Goal: Task Accomplishment & Management: Manage account settings

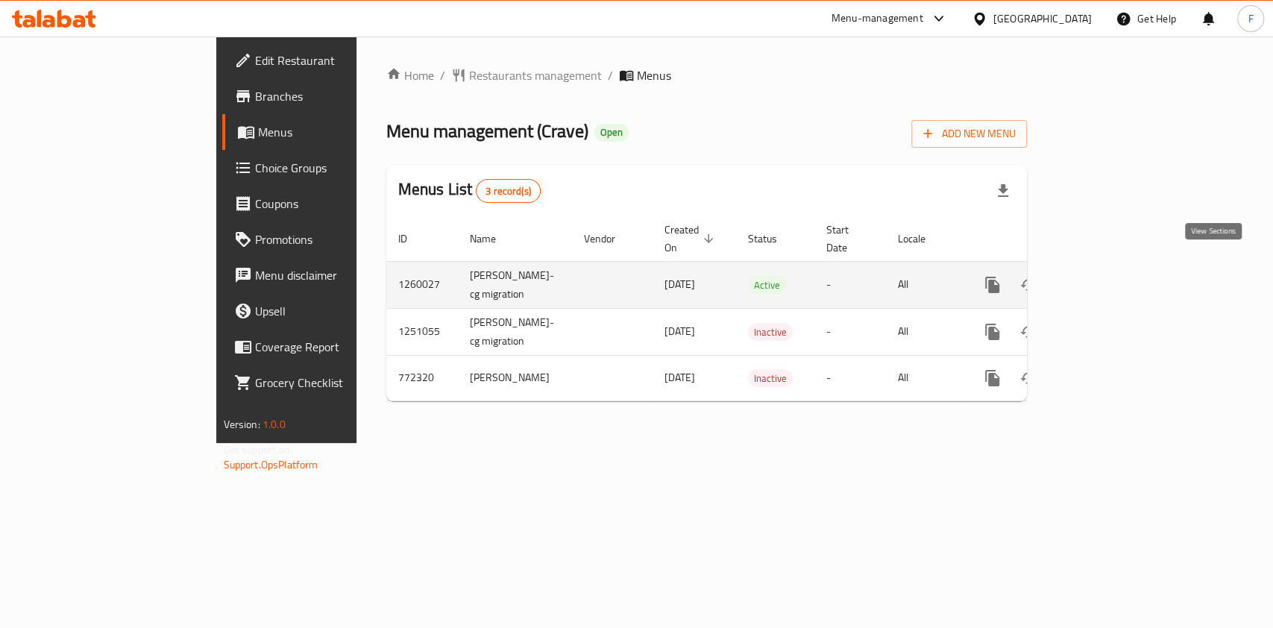
click at [1109, 276] on icon "enhanced table" at bounding box center [1100, 285] width 18 height 18
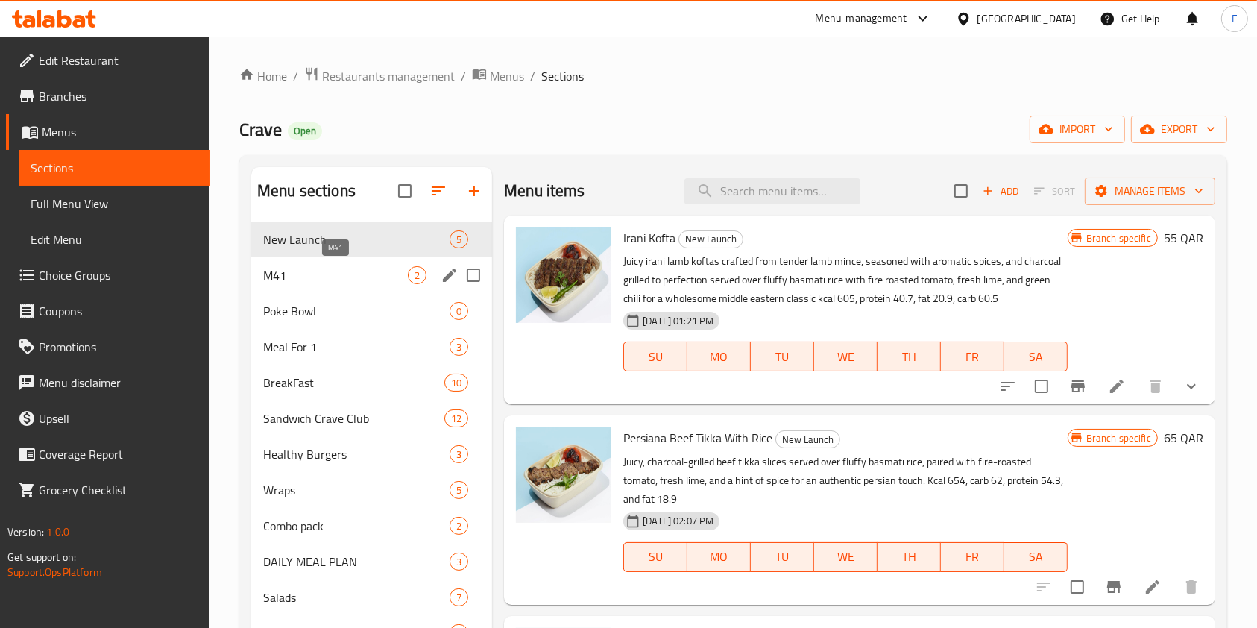
click at [328, 274] on span "M41" at bounding box center [335, 275] width 145 height 18
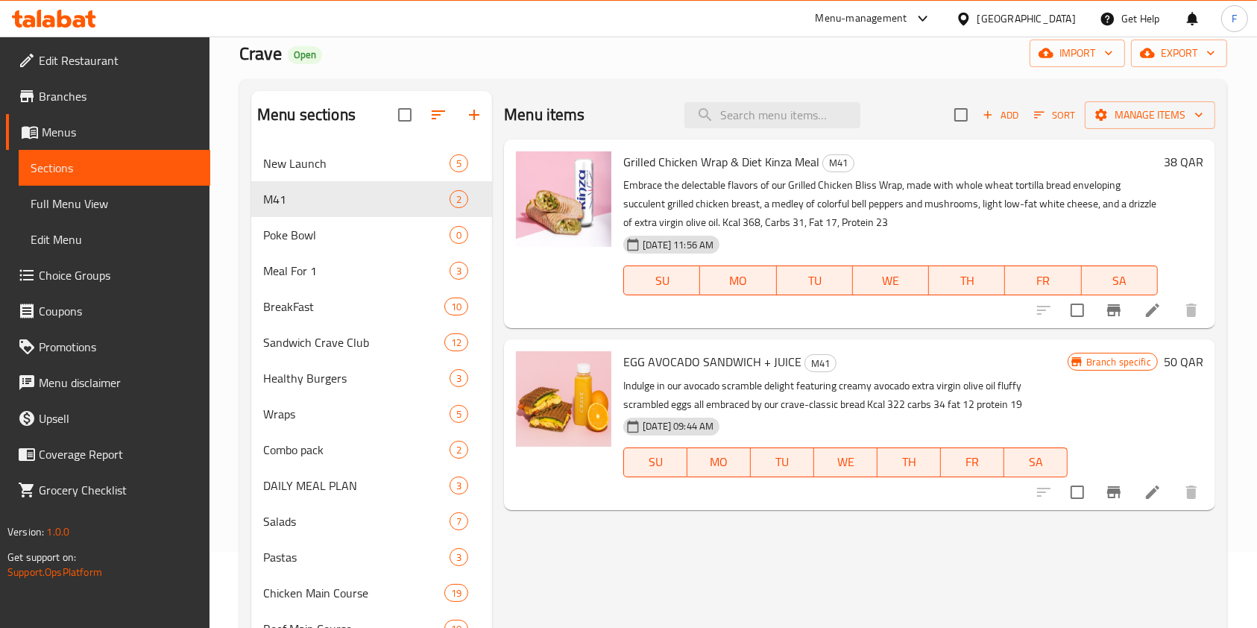
scroll to position [198, 0]
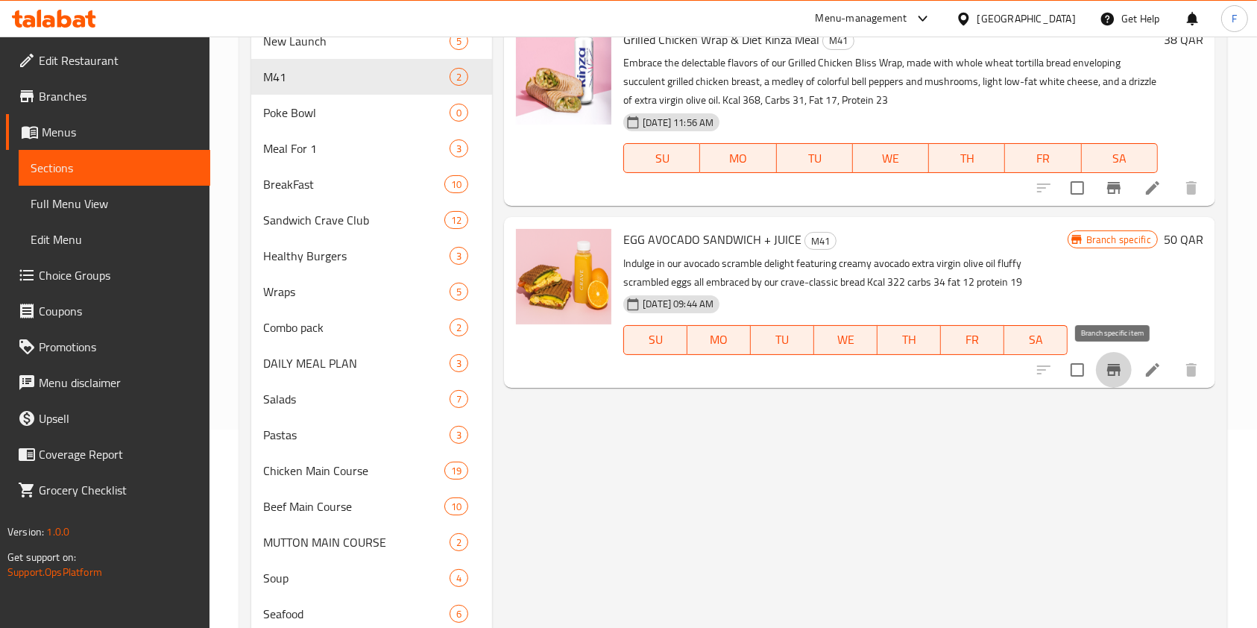
click at [1119, 369] on icon "Branch-specific-item" at bounding box center [1113, 370] width 13 height 12
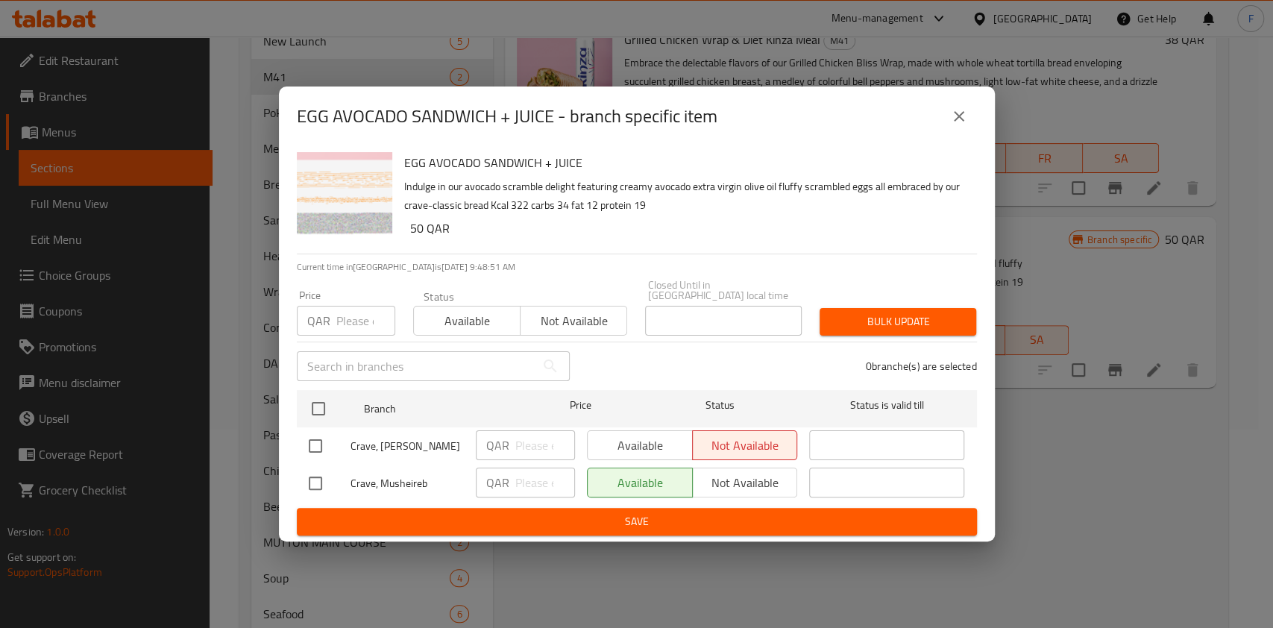
drag, startPoint x: 298, startPoint y: 438, endPoint x: 307, endPoint y: 441, distance: 9.4
click at [301, 438] on input "checkbox" at bounding box center [315, 445] width 31 height 31
checkbox input "true"
click at [650, 444] on span "Available" at bounding box center [640, 446] width 93 height 22
click at [628, 518] on span "Save" at bounding box center [637, 521] width 656 height 19
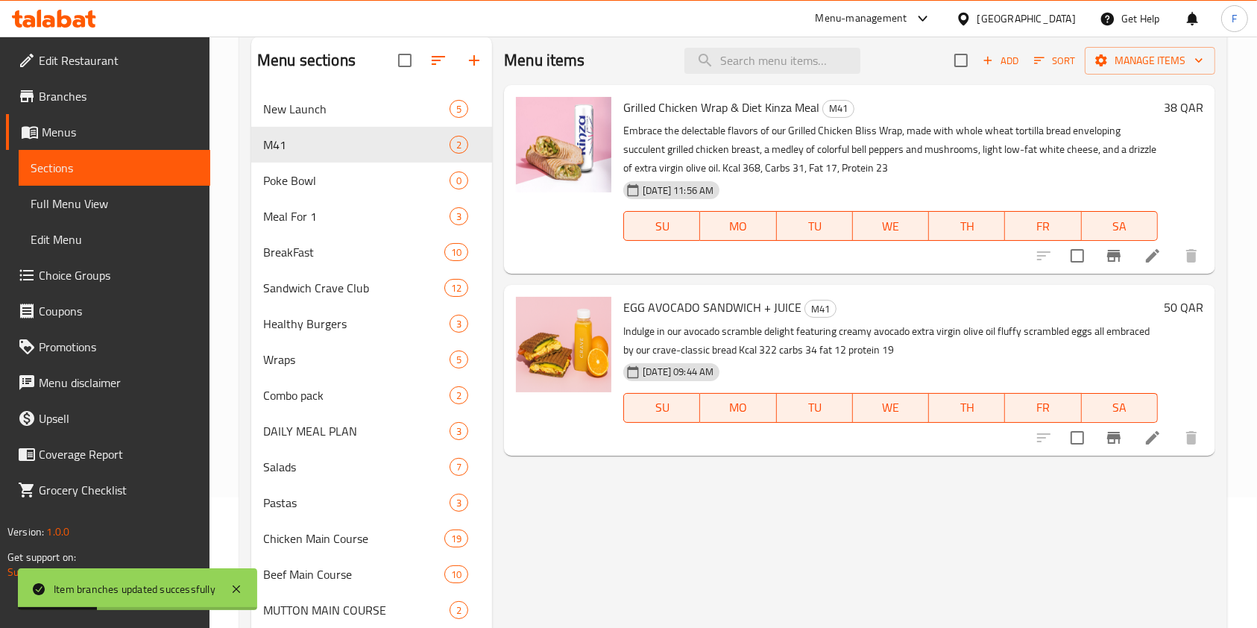
scroll to position [99, 0]
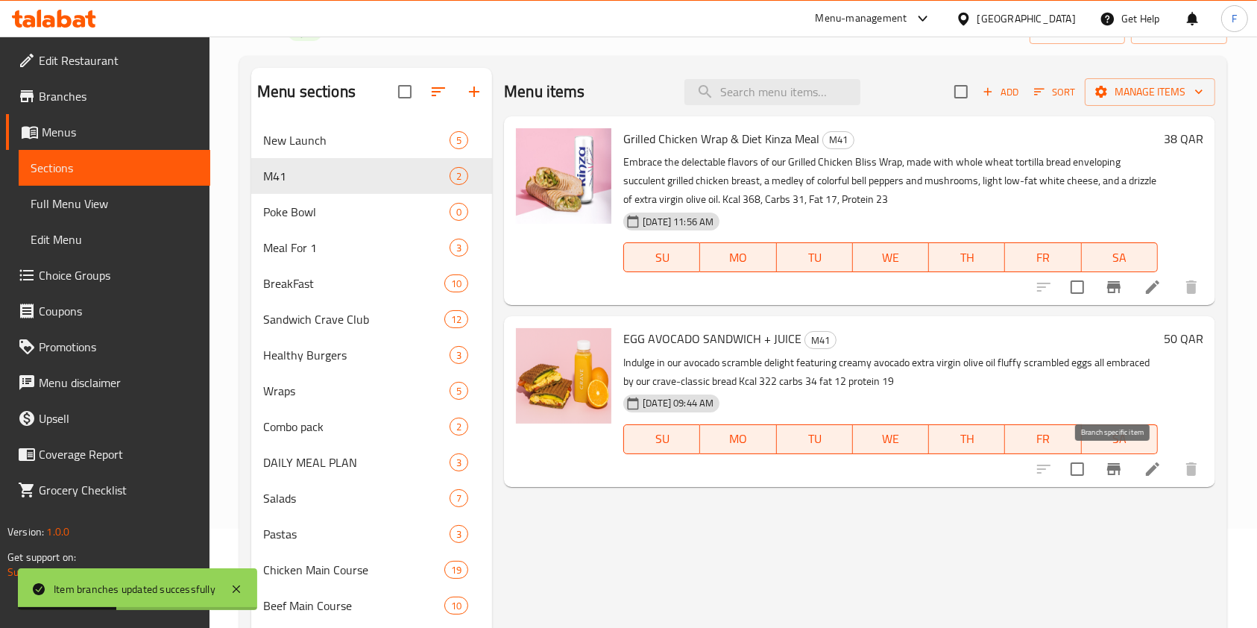
click at [1120, 465] on icon "Branch-specific-item" at bounding box center [1114, 469] width 18 height 18
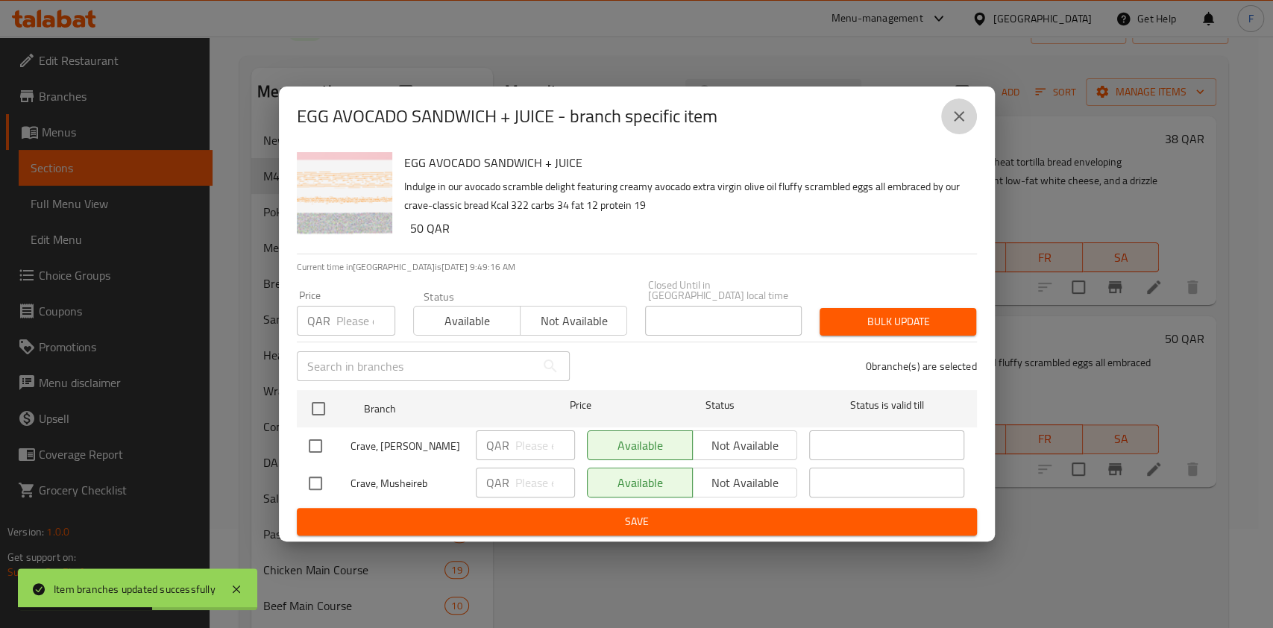
click at [953, 122] on icon "close" at bounding box center [959, 116] width 18 height 18
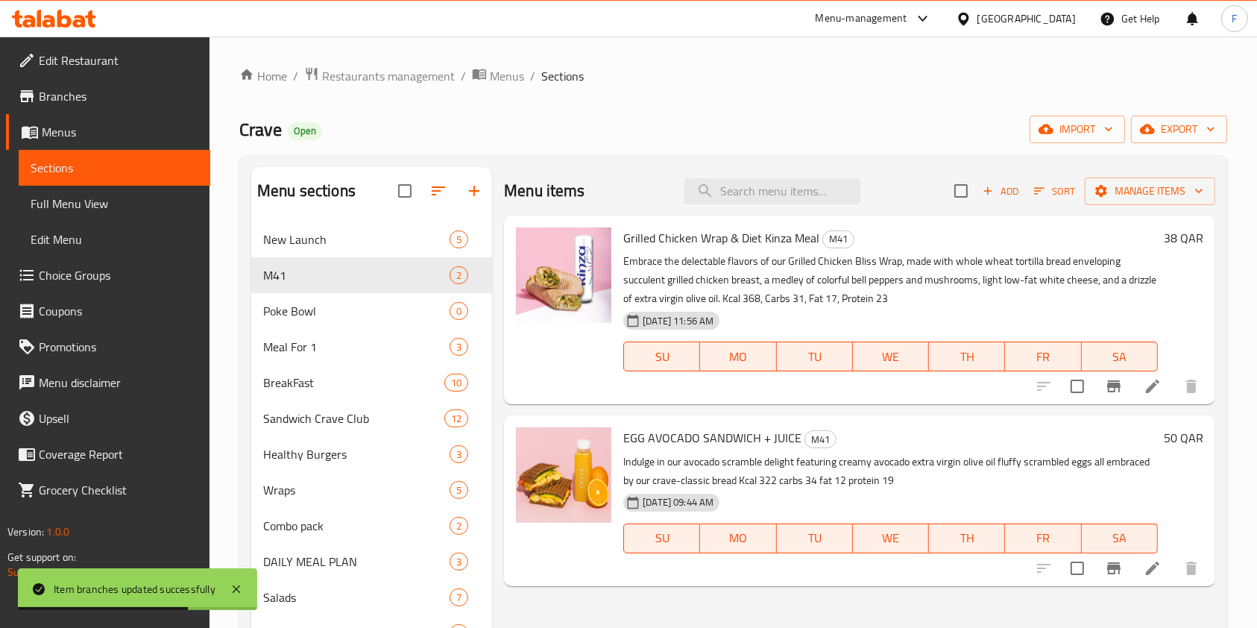
scroll to position [298, 0]
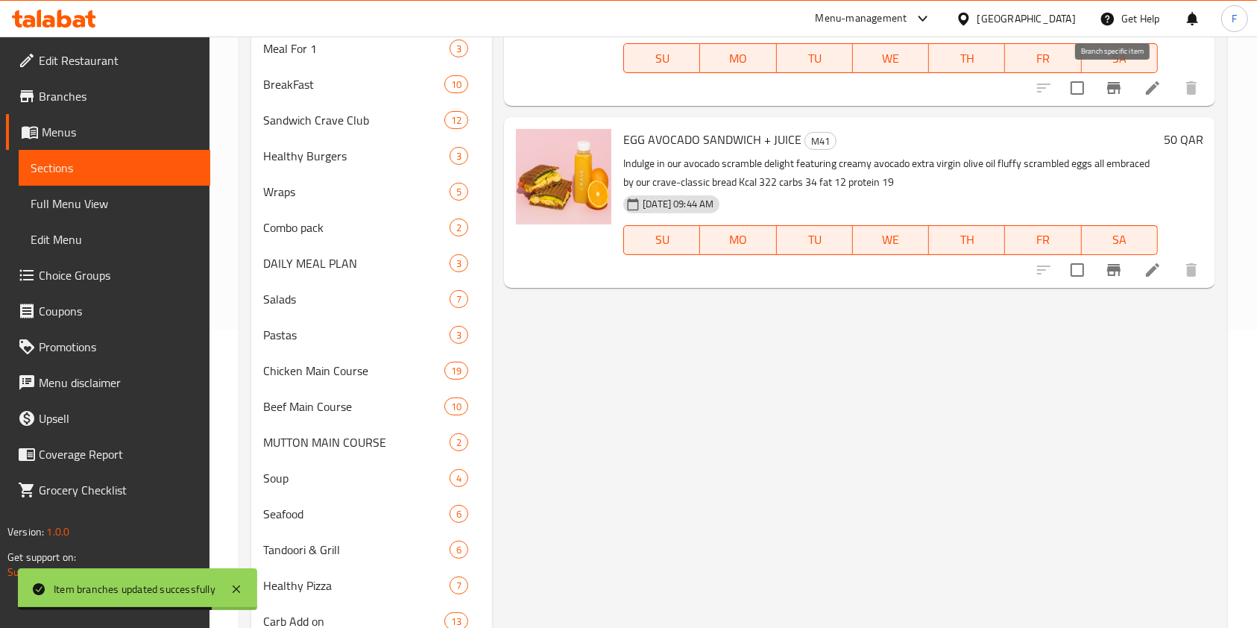
click at [1116, 98] on button "Branch-specific-item" at bounding box center [1114, 88] width 36 height 36
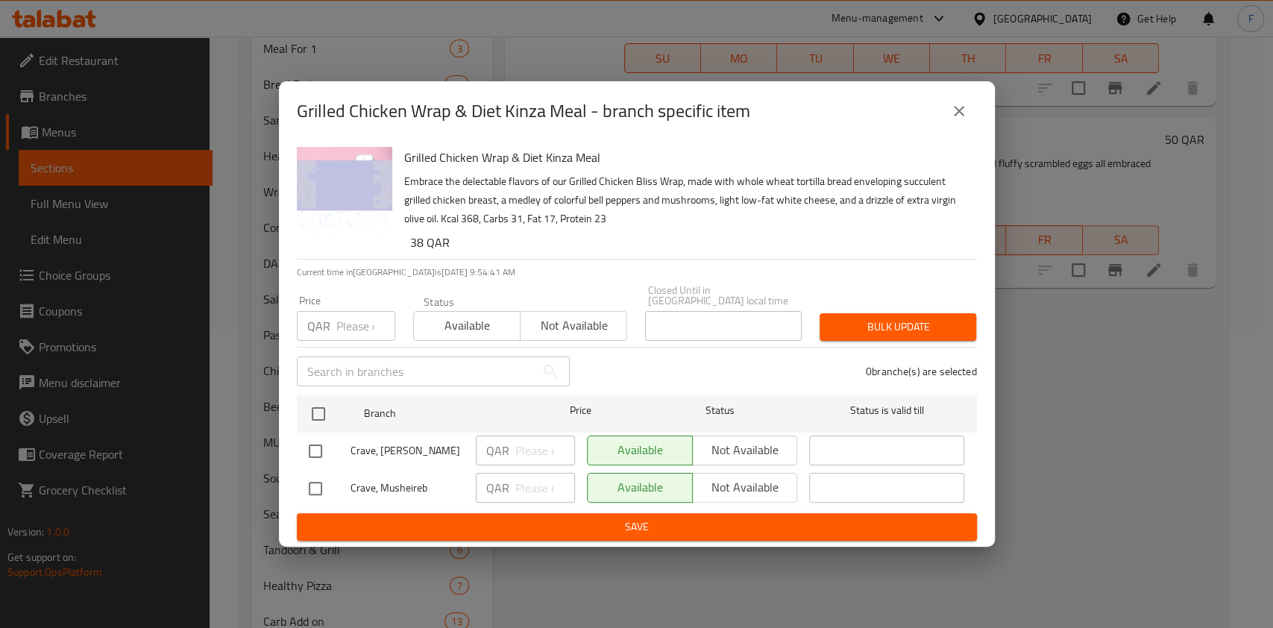
click at [955, 118] on icon "close" at bounding box center [959, 111] width 18 height 18
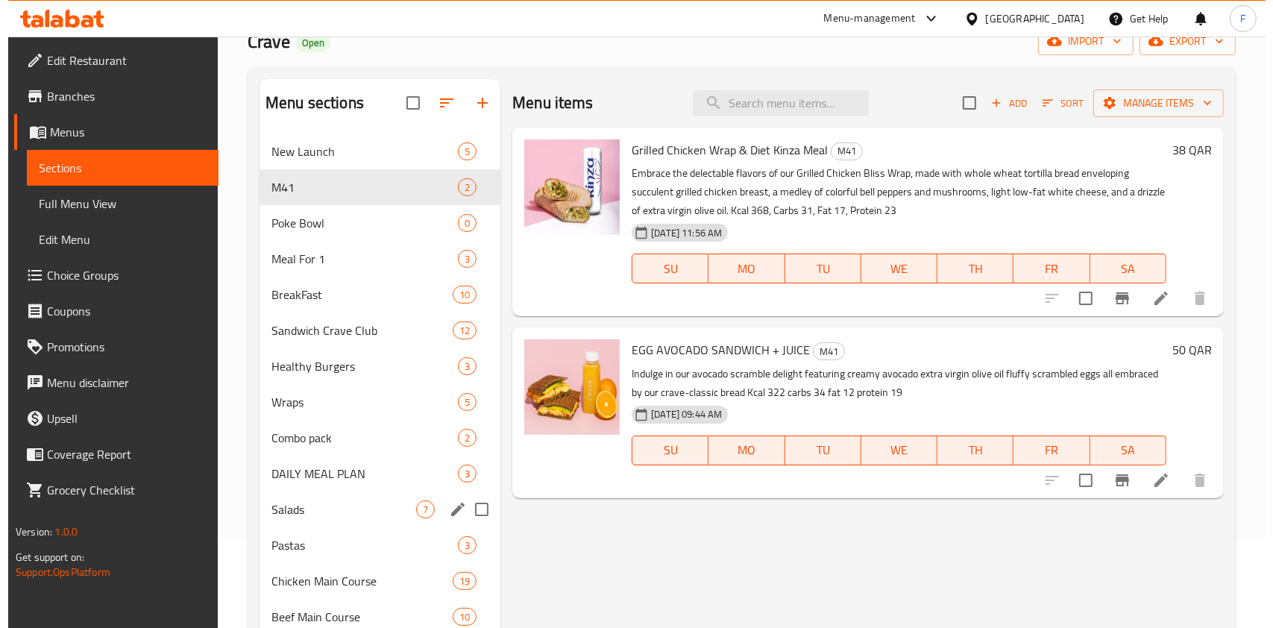
scroll to position [0, 0]
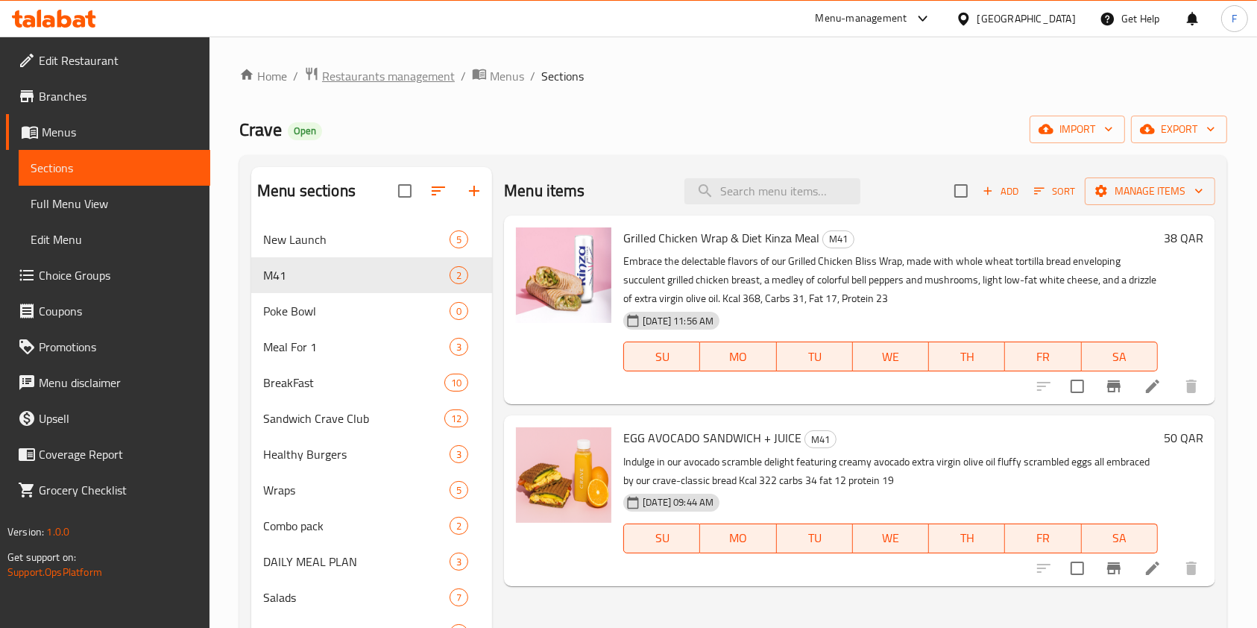
click at [400, 78] on span "Restaurants management" at bounding box center [388, 76] width 133 height 18
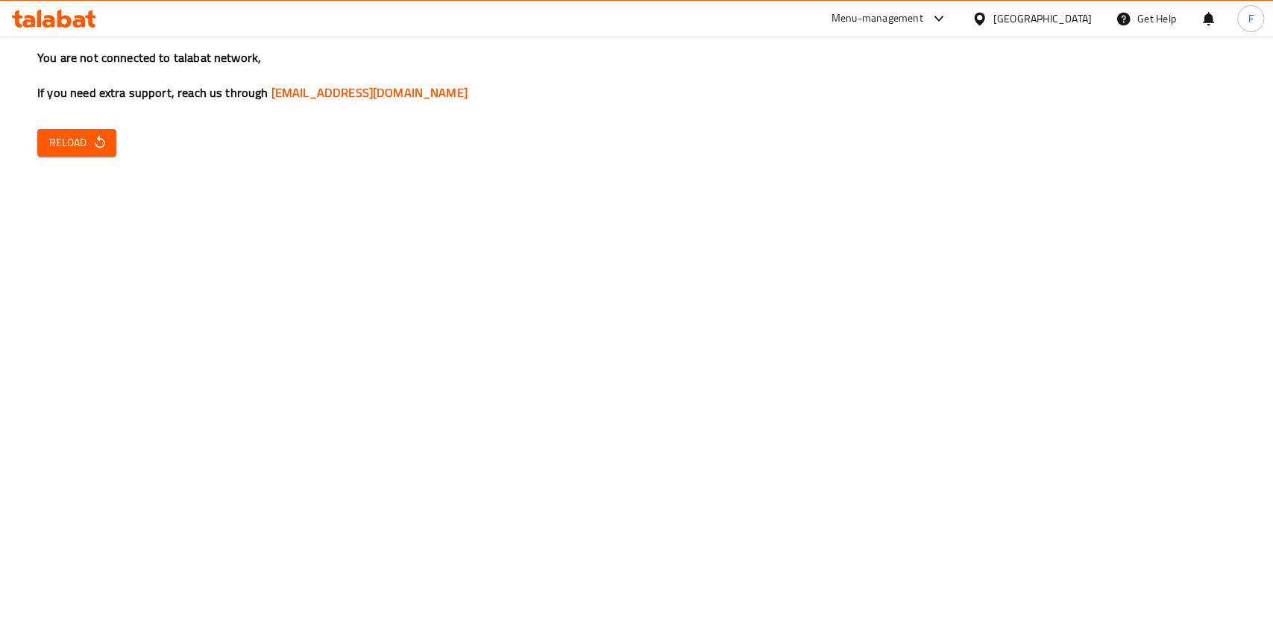
click at [89, 142] on span "Reload" at bounding box center [76, 142] width 55 height 19
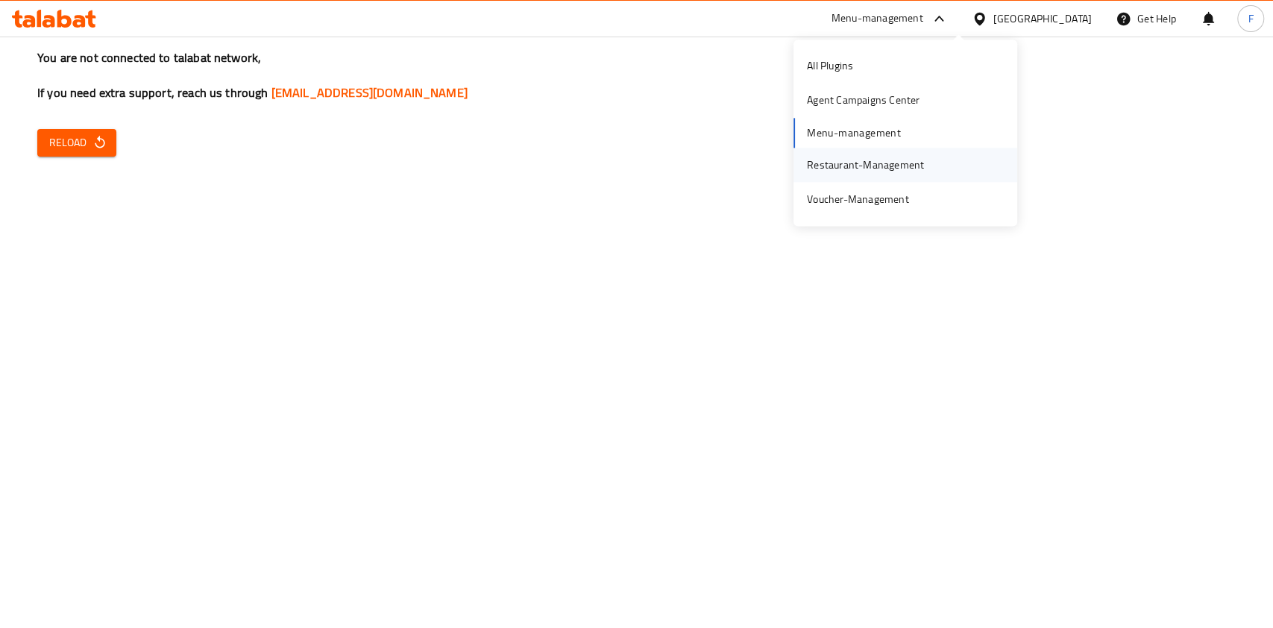
click at [842, 157] on div "Restaurant-Management" at bounding box center [865, 165] width 117 height 16
